Goal: Task Accomplishment & Management: Use online tool/utility

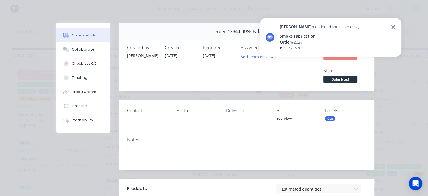
scroll to position [436, 0]
click at [191, 24] on div "Order #2344 - K&F Fabrications Close Options Edit Order" at bounding box center [247, 32] width 256 height 18
click at [392, 29] on icon at bounding box center [393, 27] width 5 height 7
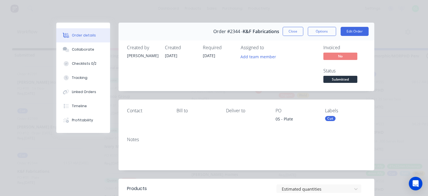
click at [278, 30] on div "[PERSON_NAME] mentioned you in a message Smoke Fabrication Order # 2327 PO 12 -…" at bounding box center [331, 39] width 142 height 43
click at [289, 30] on button "Close" at bounding box center [293, 31] width 21 height 9
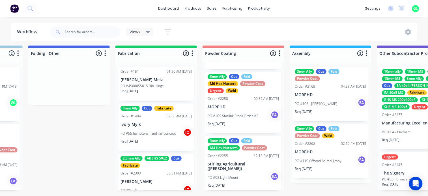
scroll to position [7, 1466]
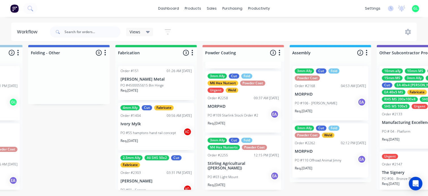
click at [245, 172] on div "PO #03 Light Mount EA" at bounding box center [243, 177] width 71 height 11
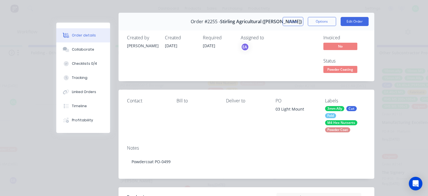
scroll to position [0, 0]
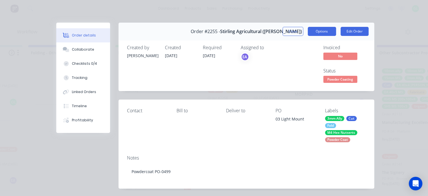
click at [311, 31] on button "Options" at bounding box center [322, 31] width 28 height 9
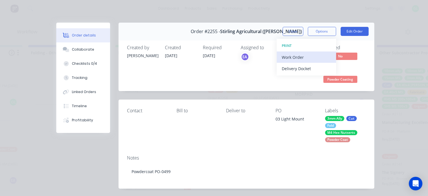
click at [297, 58] on div "Work Order" at bounding box center [306, 57] width 49 height 8
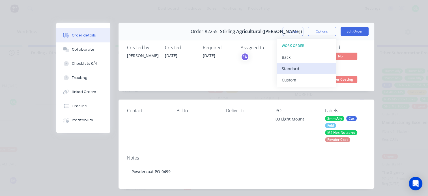
click at [283, 67] on div "Standard" at bounding box center [306, 69] width 49 height 8
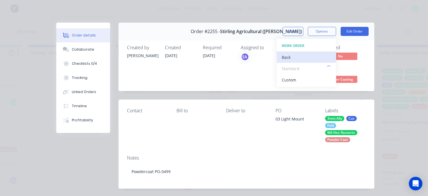
click at [286, 54] on div "Back" at bounding box center [306, 57] width 49 height 8
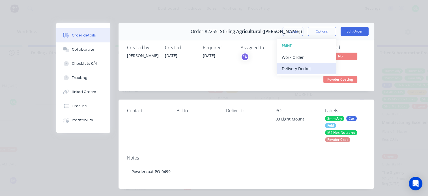
click at [291, 70] on div "Delivery Docket" at bounding box center [306, 69] width 49 height 8
click at [283, 69] on div "Standard" at bounding box center [306, 69] width 49 height 8
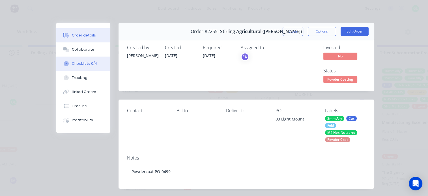
click at [85, 69] on button "Checklists 0/4" at bounding box center [83, 64] width 54 height 14
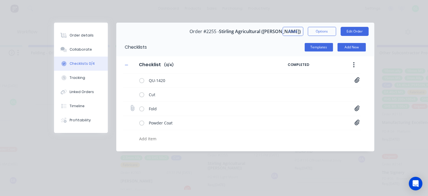
click at [355, 111] on icon at bounding box center [357, 109] width 5 height 6
click at [345, 131] on div "QU-1420 Quote QU1420.pdf Cut Fold Light Mount[C].PDF Powder Coat Purchase Order…" at bounding box center [242, 109] width 238 height 71
click at [356, 123] on icon at bounding box center [357, 123] width 5 height 6
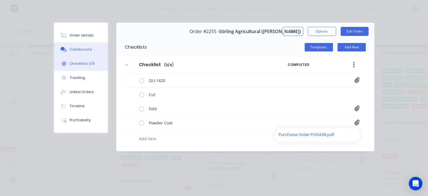
click at [63, 52] on button "Collaborate" at bounding box center [81, 49] width 54 height 14
type textarea "x"
